Goal: Task Accomplishment & Management: Use online tool/utility

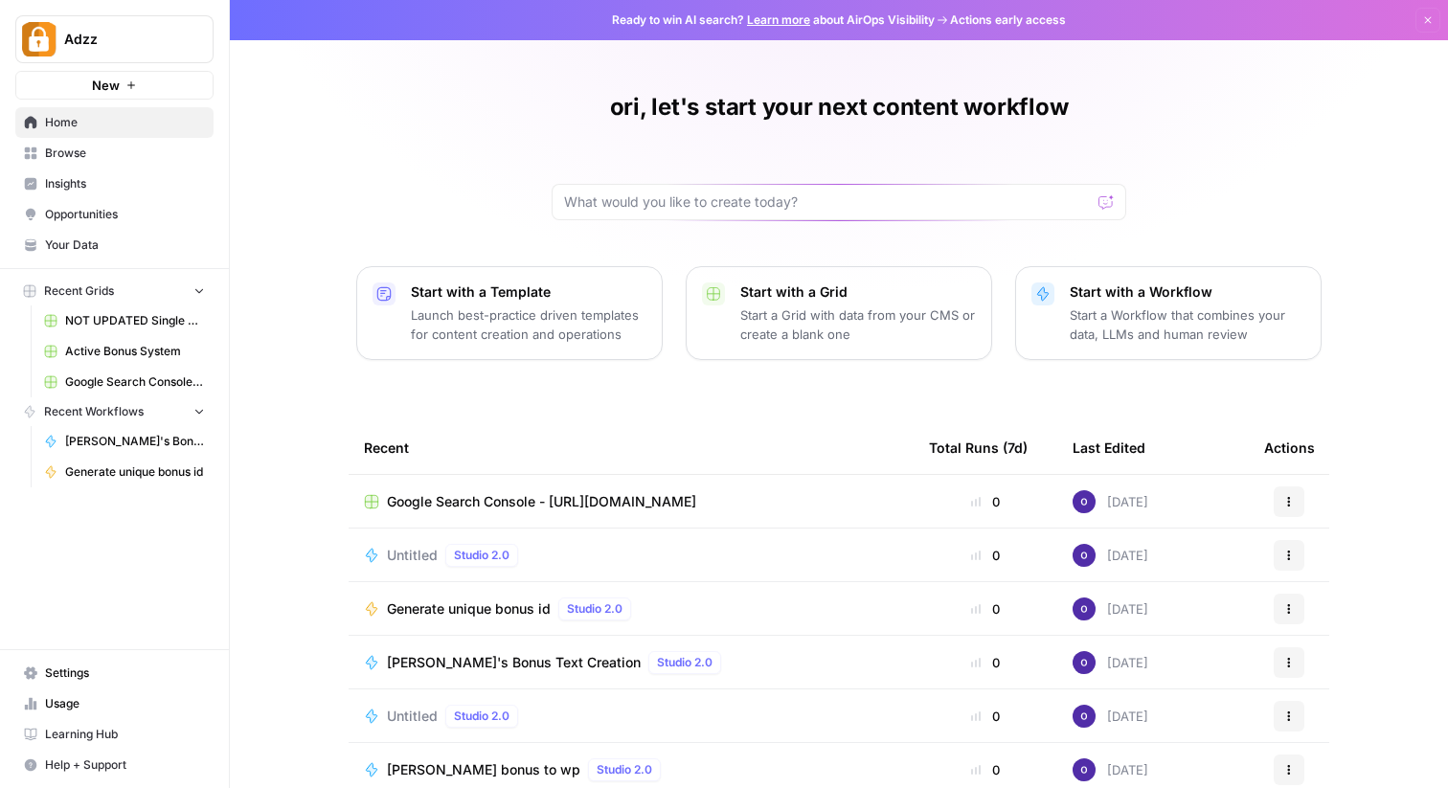
click at [417, 96] on div "ori, let's start your next content workflow Start with a Template Launch best-p…" at bounding box center [839, 440] width 1218 height 881
click at [320, 153] on div "ori, let's start your next content workflow Start with a Template Launch best-p…" at bounding box center [839, 440] width 1218 height 881
click at [564, 495] on span "Google Search Console - [URL][DOMAIN_NAME]" at bounding box center [541, 501] width 309 height 19
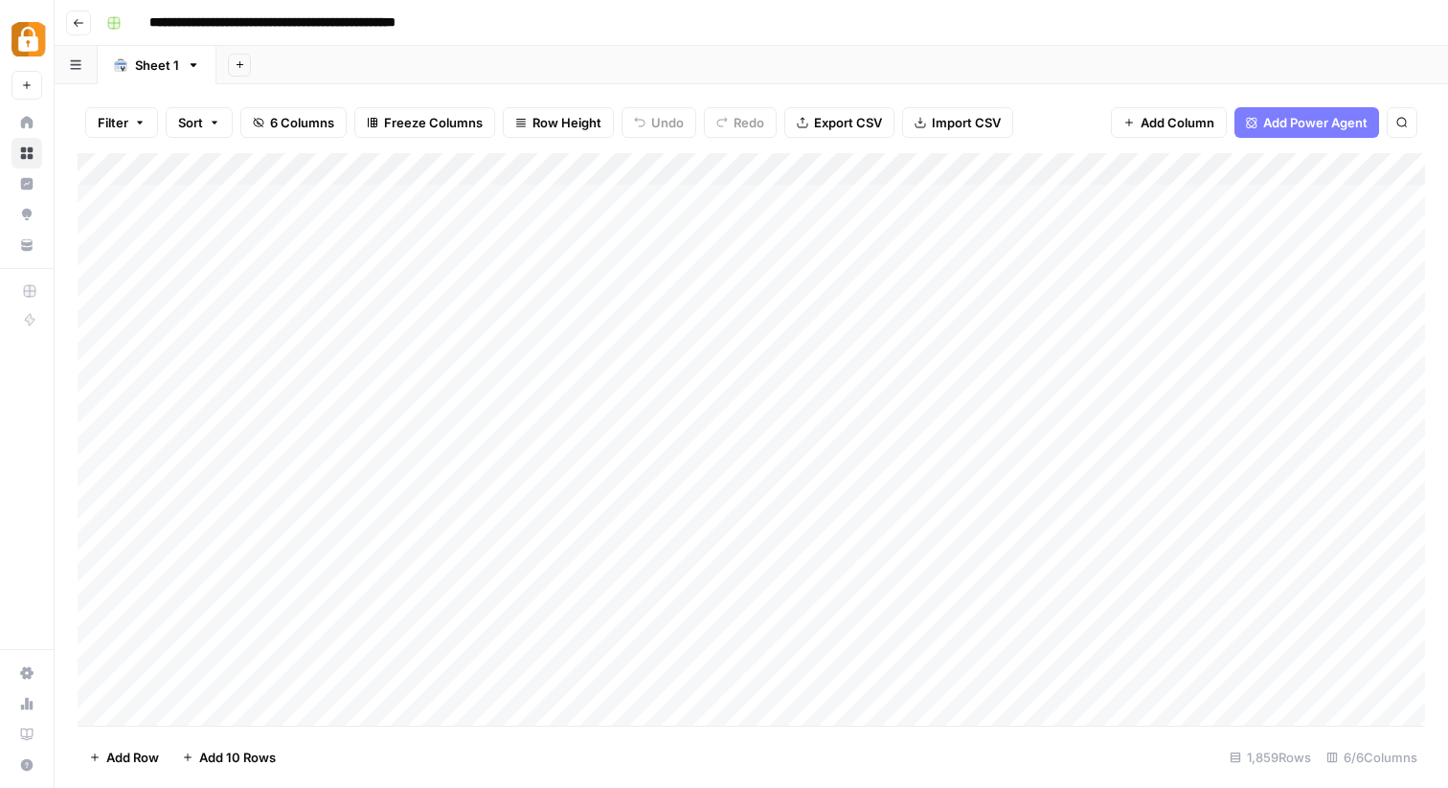
click at [1277, 118] on span "Add Power Agent" at bounding box center [1315, 122] width 104 height 19
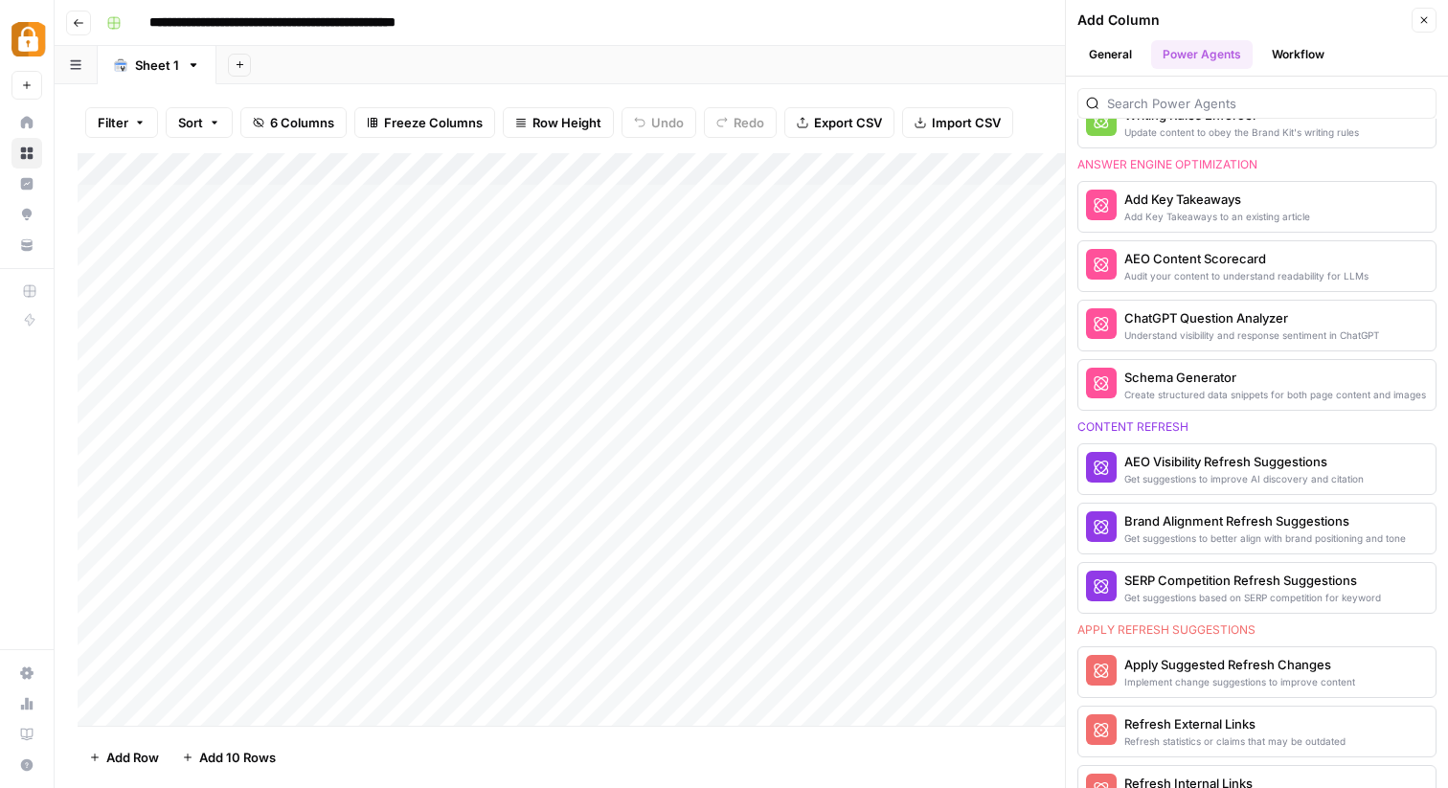
scroll to position [756, 0]
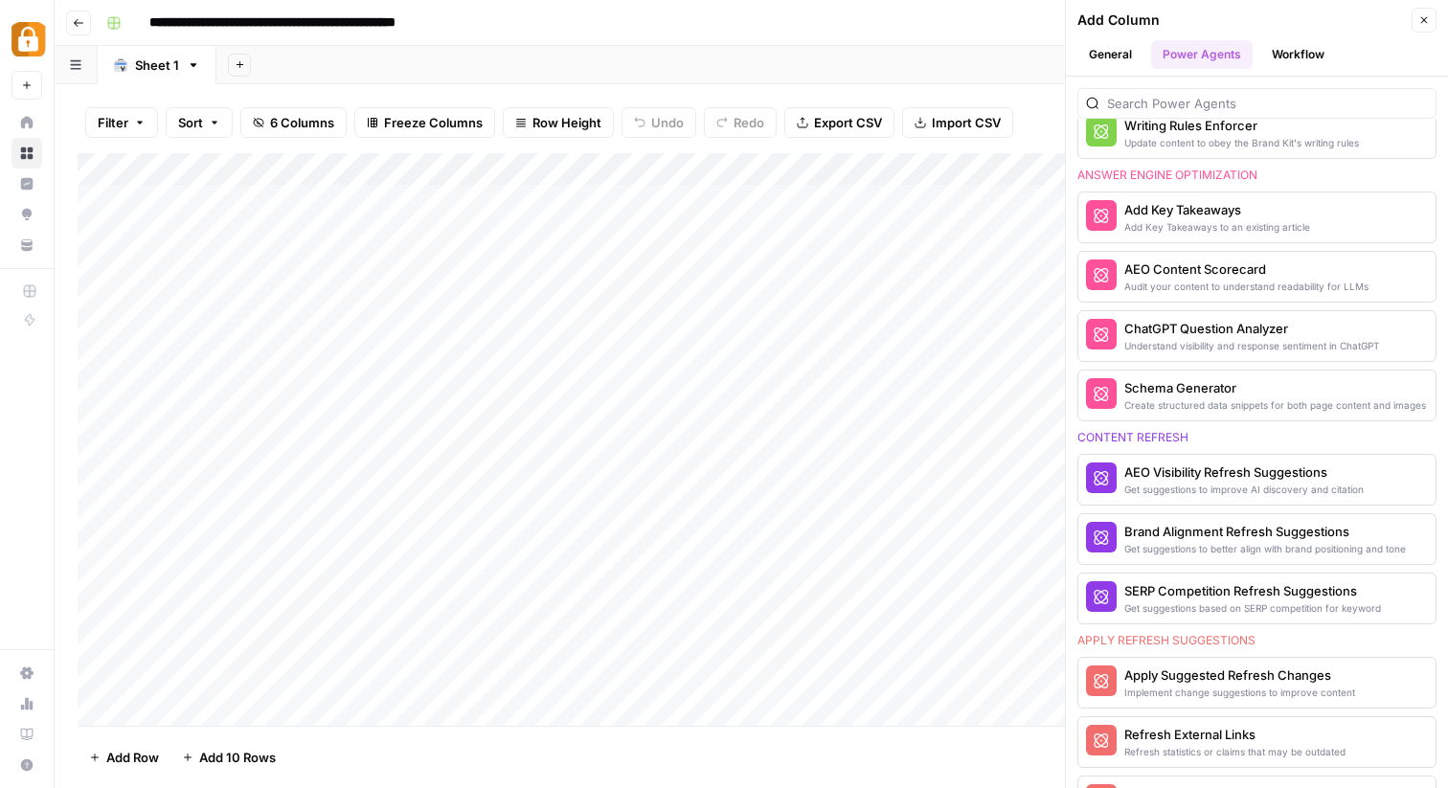
click at [790, 50] on div "Add Sheet" at bounding box center [831, 65] width 1231 height 38
